Goal: Navigation & Orientation: Understand site structure

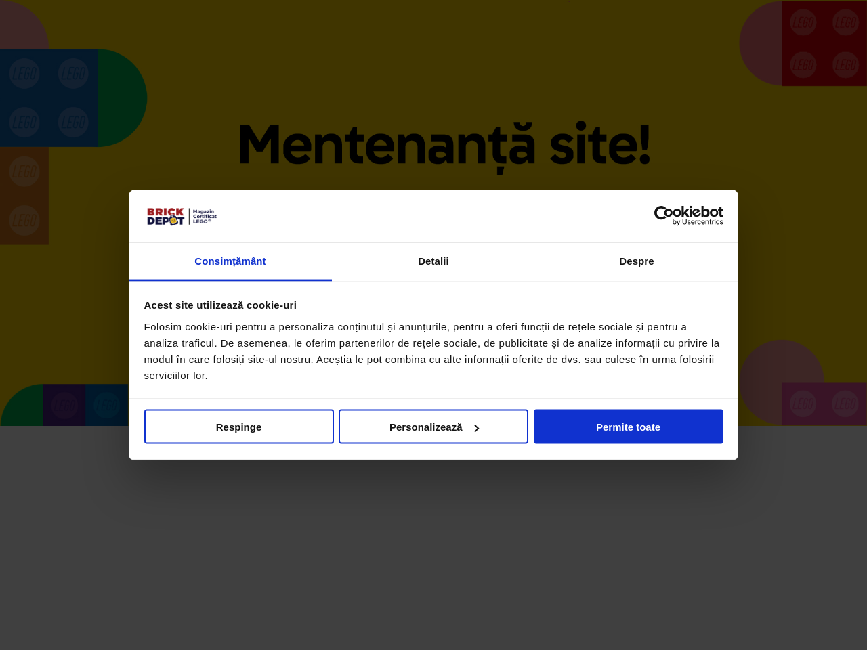
click at [434, 213] on div at bounding box center [433, 216] width 579 height 22
click at [230, 262] on link "Consimțământ" at bounding box center [230, 262] width 203 height 39
click at [434, 262] on link "Detalii" at bounding box center [433, 262] width 203 height 39
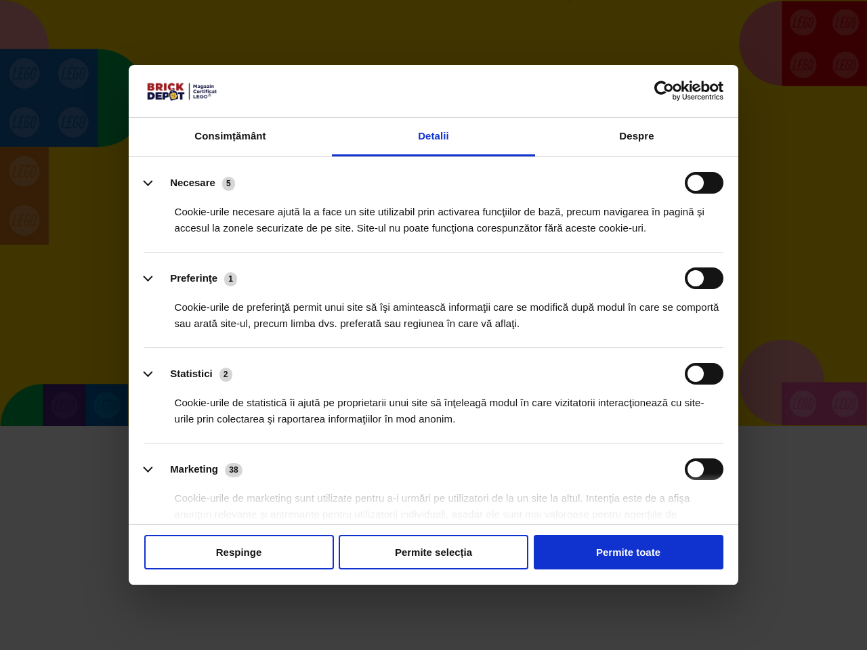
click at [637, 262] on li "Preferinţe 1 Cookie-urile de preferinţă permit unui site să îşi amintească info…" at bounding box center [433, 301] width 579 height 96
click at [434, 427] on div "Cookie-urile de statistică îi ajută pe proprietarii unui site să înţeleagă modu…" at bounding box center [433, 406] width 579 height 43
click at [239, 427] on div "Cookie-urile de statistică îi ajută pe proprietarii unui site să înţeleagă modu…" at bounding box center [433, 406] width 579 height 43
click at [434, 427] on div "Cookie-urile de statistică îi ajută pe proprietarii unui site să înţeleagă modu…" at bounding box center [433, 406] width 579 height 43
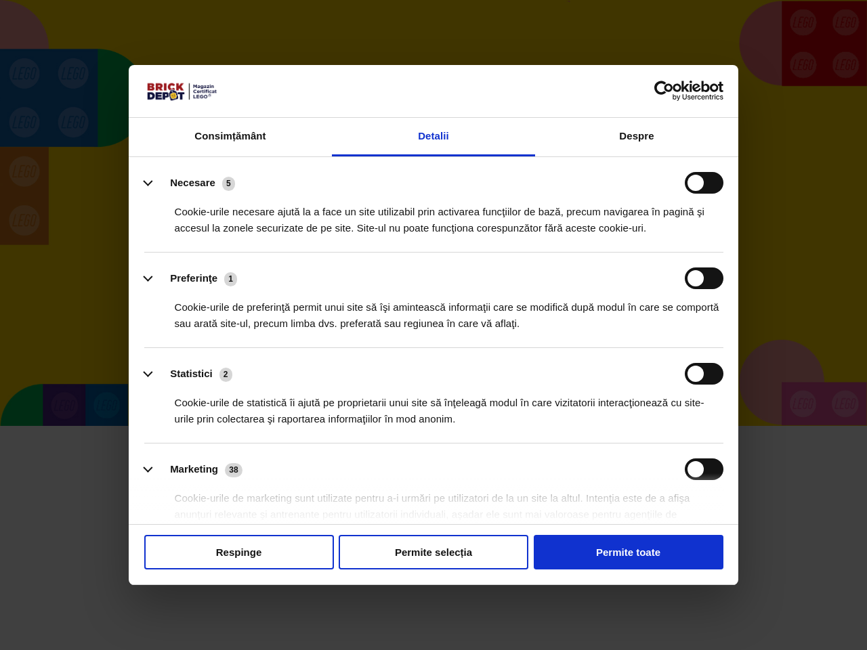
click at [629, 427] on div "Cookie-urile de statistică îi ajută pe proprietarii unui site să înţeleagă modu…" at bounding box center [433, 406] width 579 height 43
